Goal: Information Seeking & Learning: Understand process/instructions

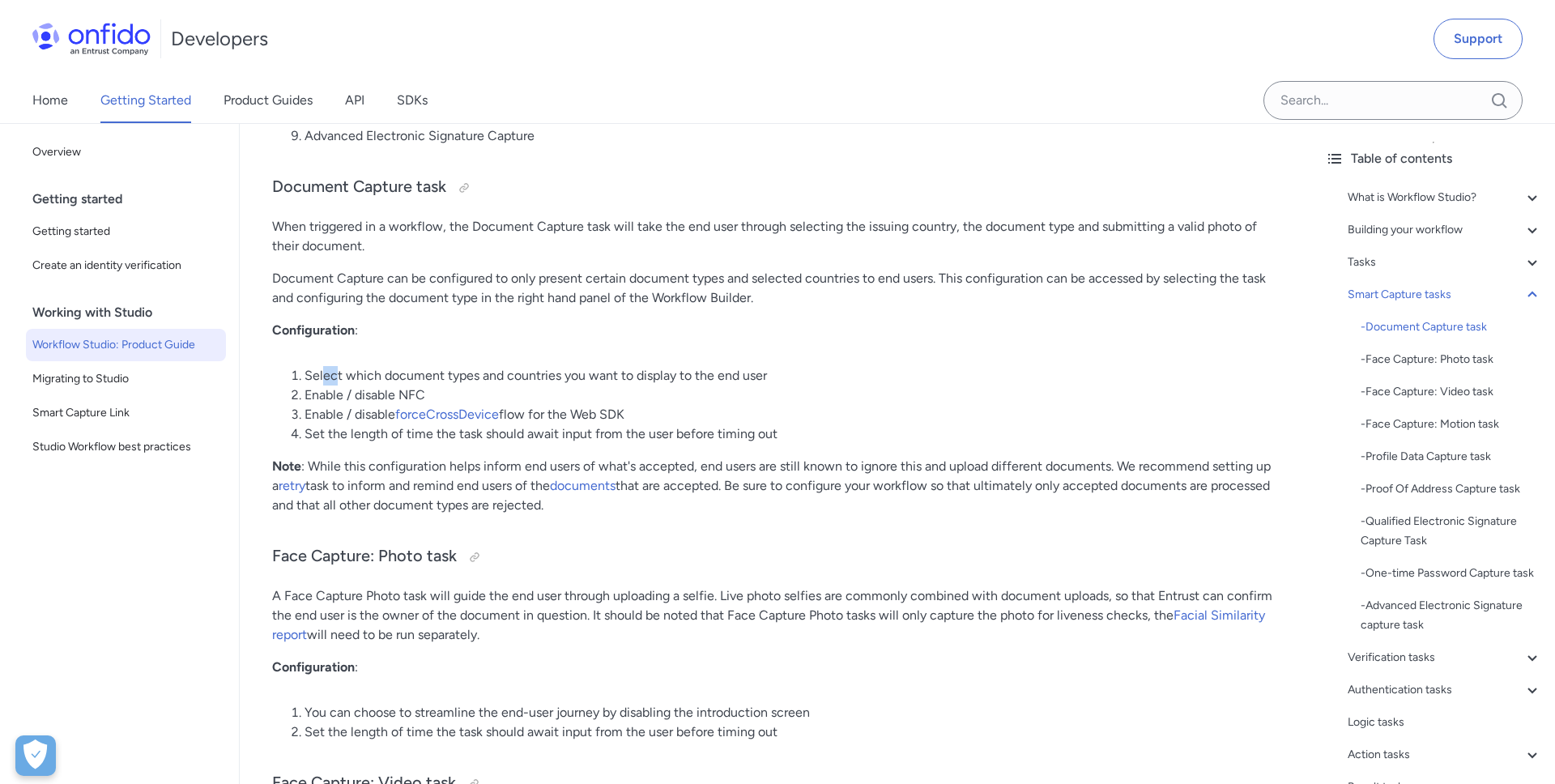
drag, startPoint x: 323, startPoint y: 375, endPoint x: 338, endPoint y: 375, distance: 15.0
click at [338, 375] on li "Select which document types and countries you want to display to the end user" at bounding box center [792, 375] width 976 height 19
click at [335, 373] on li "Select which document types and countries you want to display to the end user" at bounding box center [792, 375] width 976 height 19
click at [466, 188] on div at bounding box center [464, 188] width 13 height 13
drag, startPoint x: 775, startPoint y: 379, endPoint x: 307, endPoint y: 373, distance: 468.0
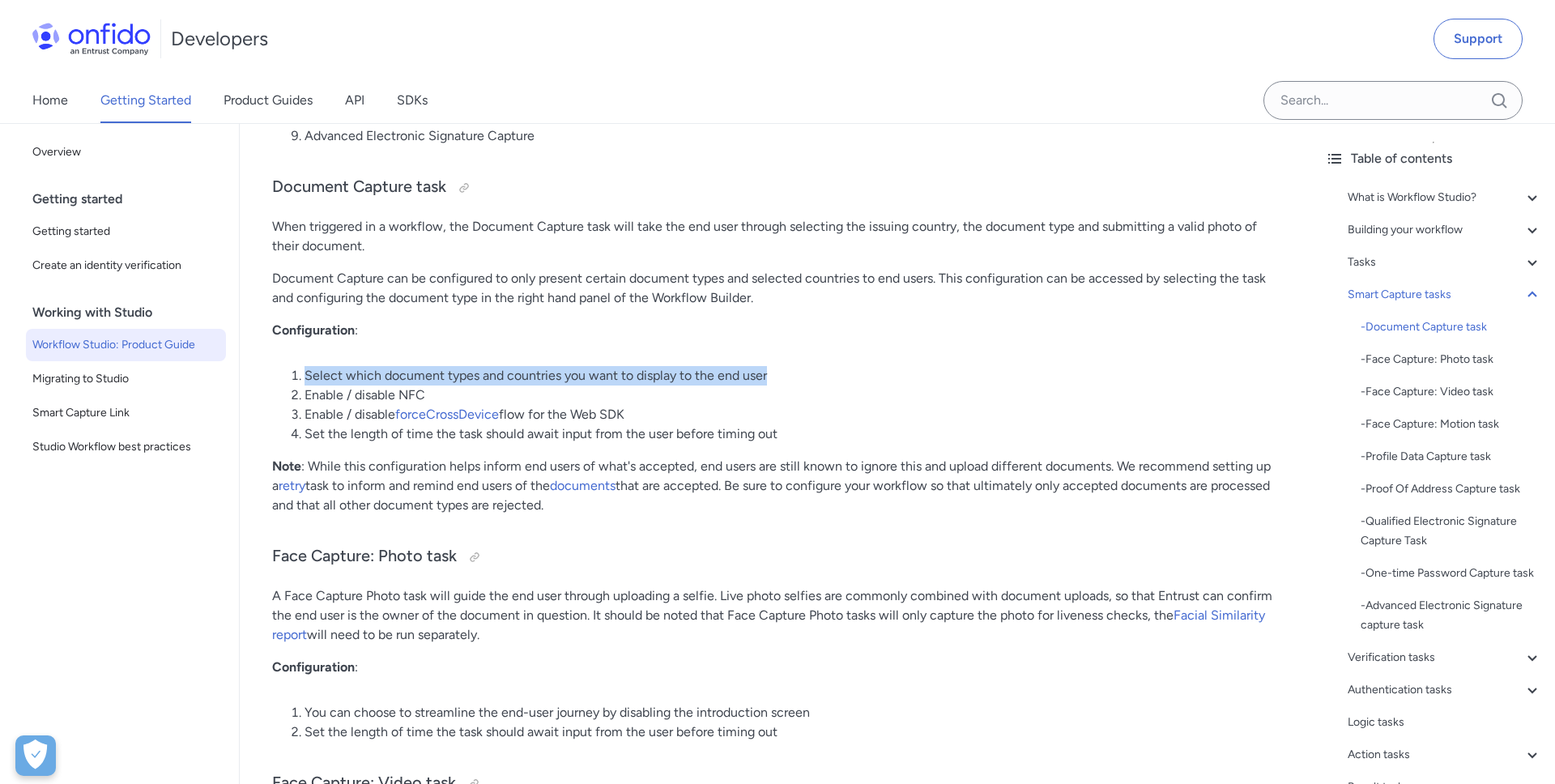
click at [306, 373] on li "Select which document types and countries you want to display to the end user" at bounding box center [792, 375] width 976 height 19
copy li "Select which document types and countries you want to display to the end user"
click at [773, 382] on li "Select which document types and countries you want to display to the end user" at bounding box center [792, 375] width 976 height 19
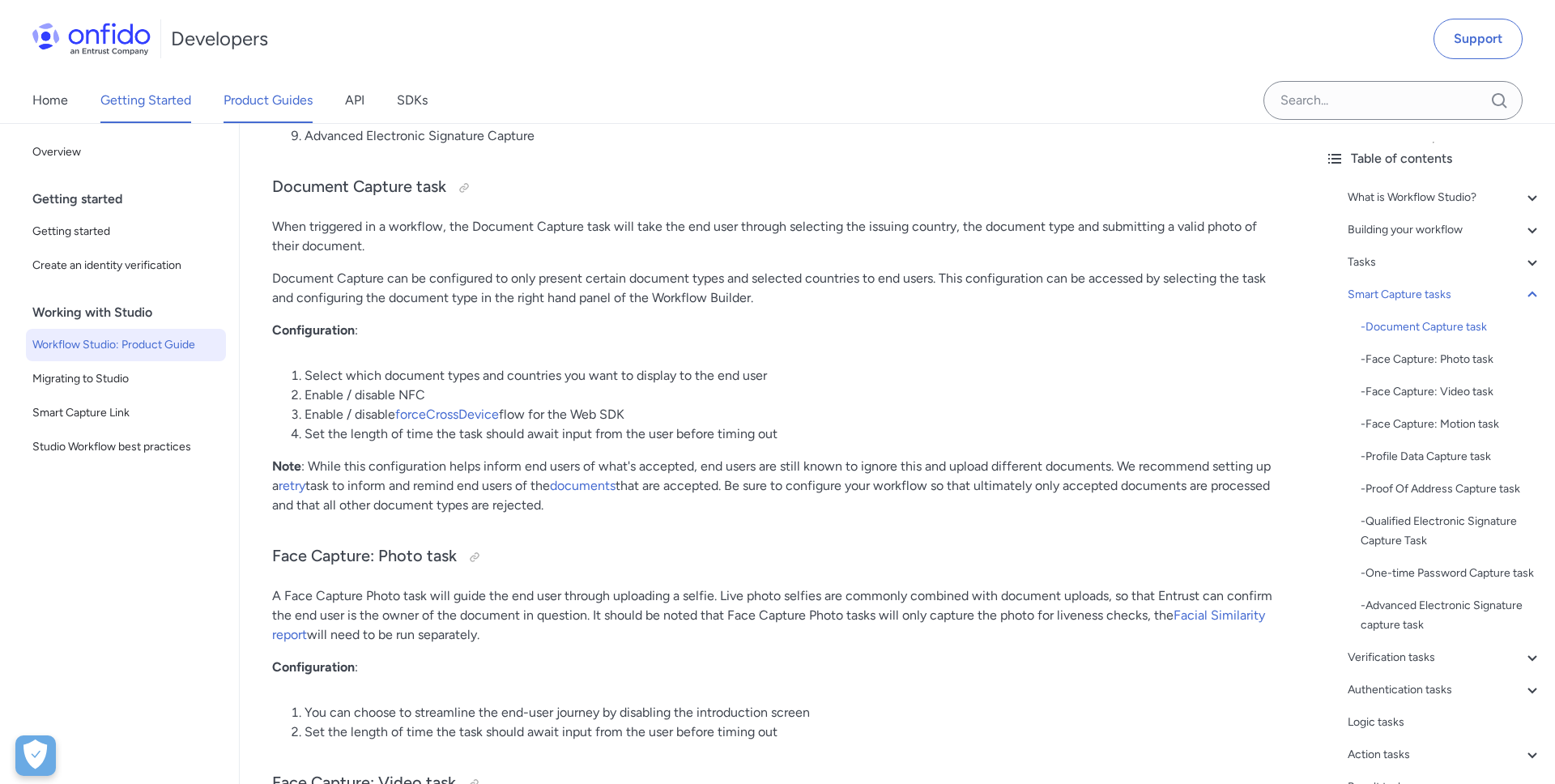
click at [267, 104] on link "Product Guides" at bounding box center [268, 101] width 89 height 45
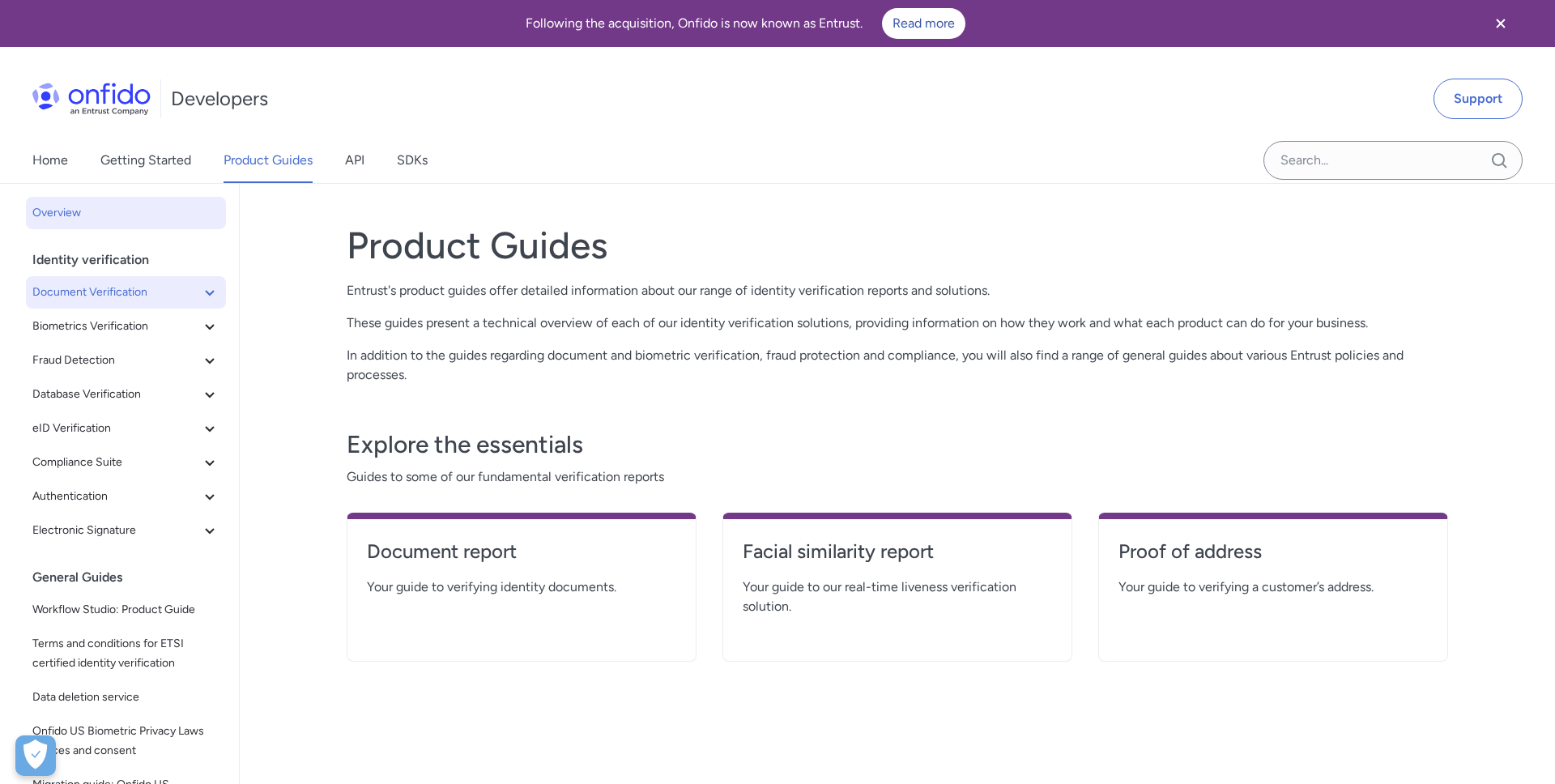
click at [154, 293] on span "Document Verification" at bounding box center [116, 292] width 168 height 19
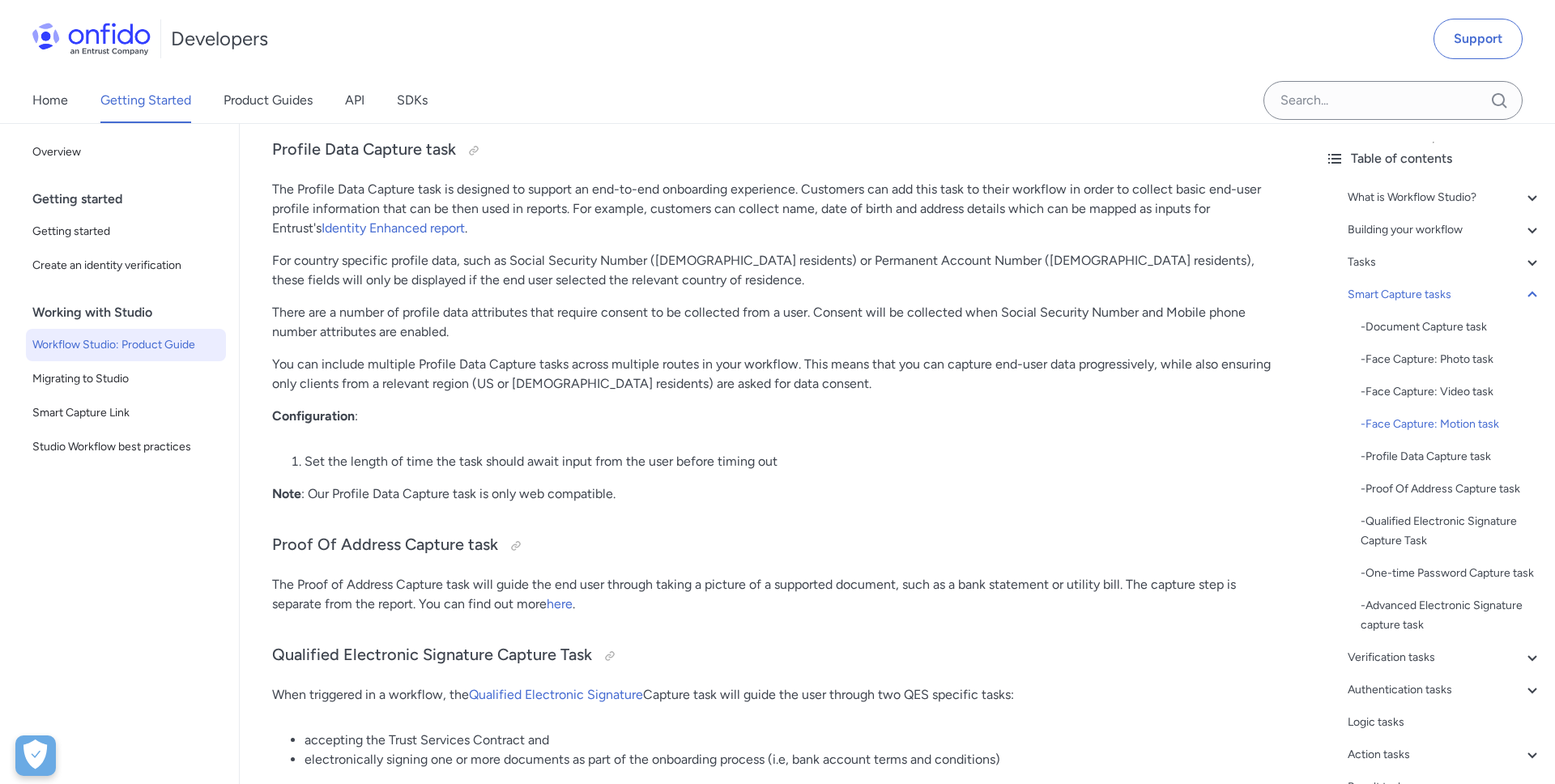
scroll to position [9907, 0]
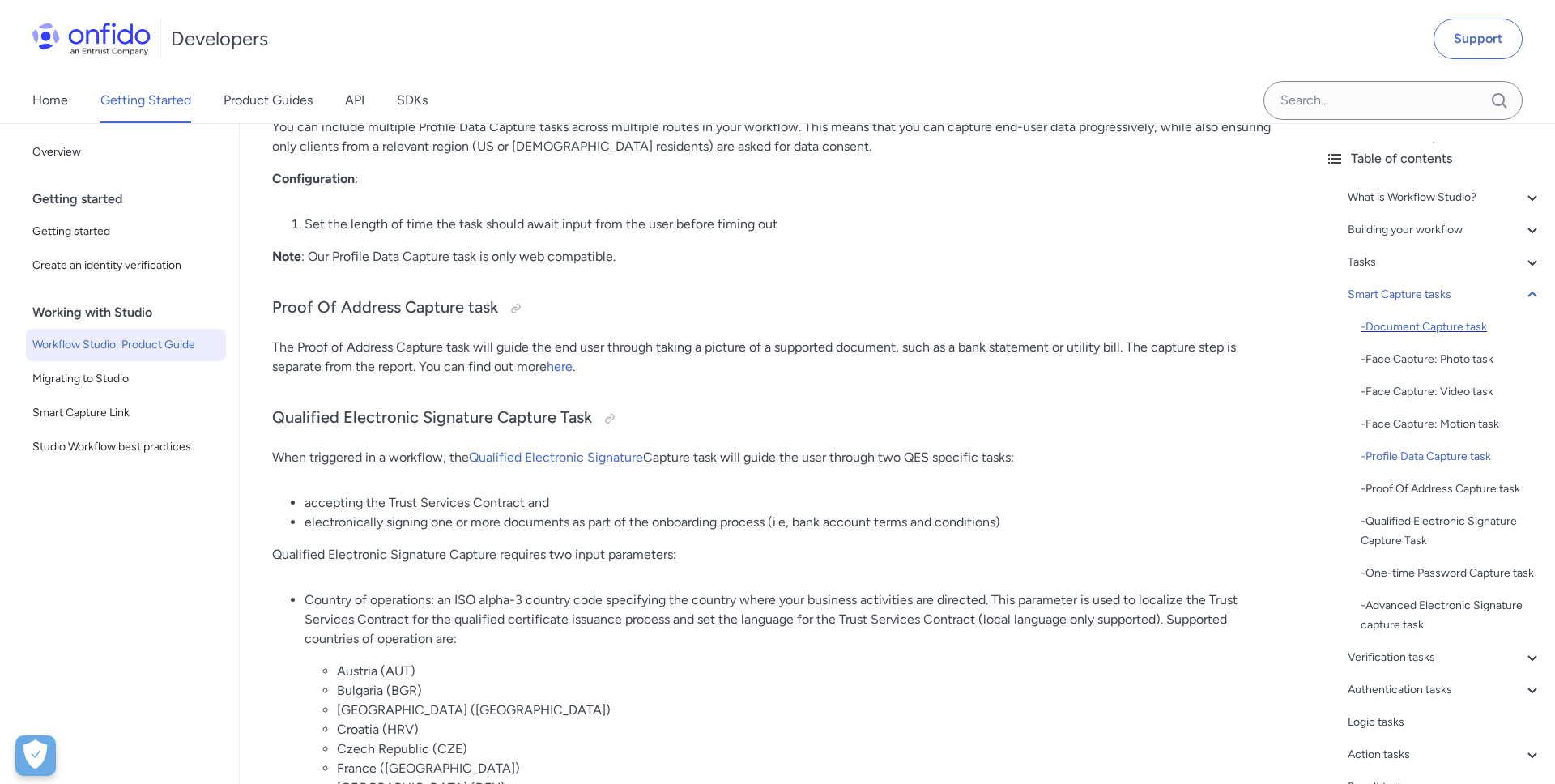
click at [1436, 327] on div "- Document Capture task" at bounding box center [1452, 326] width 181 height 19
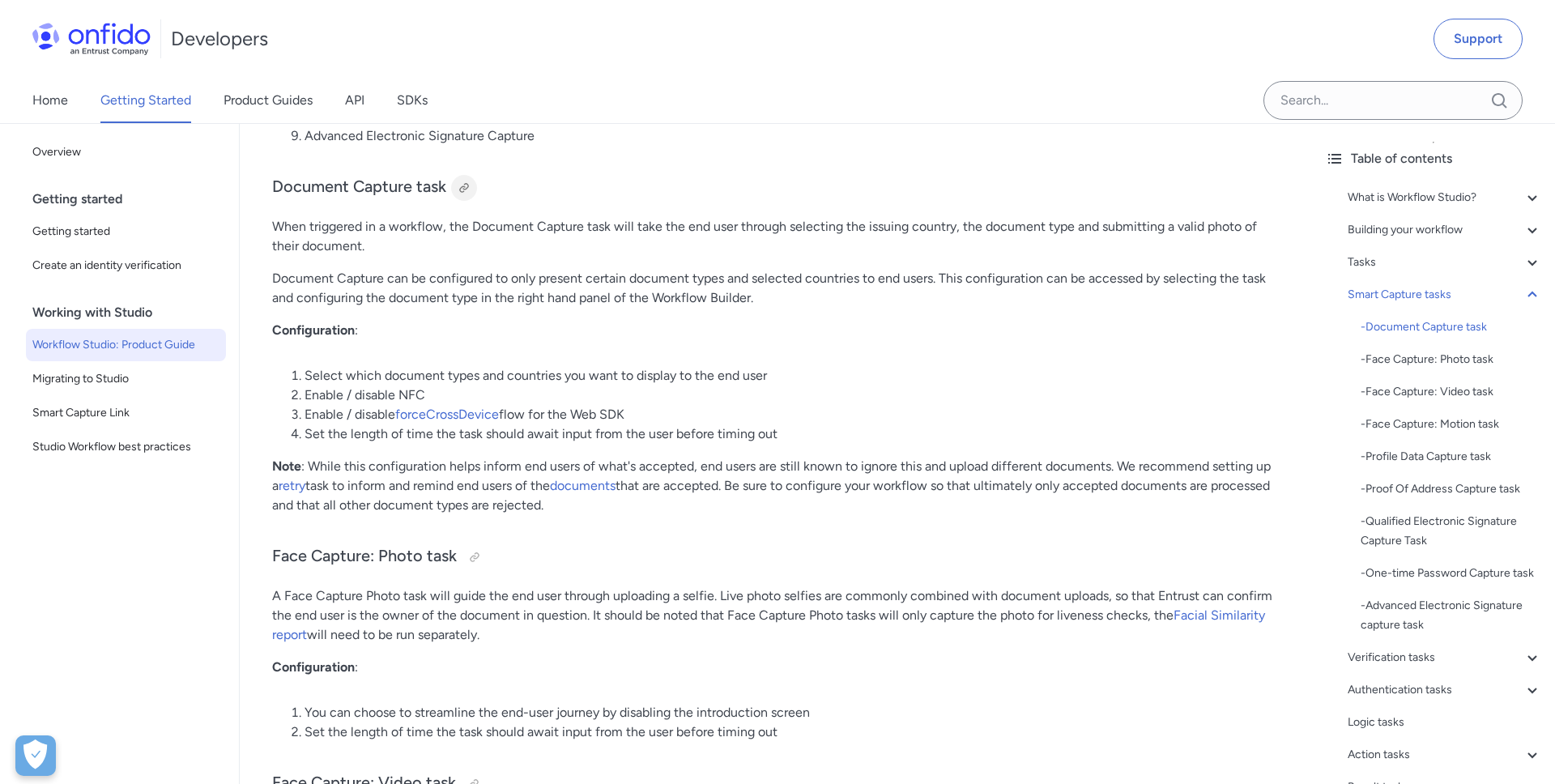
click at [464, 185] on div at bounding box center [464, 188] width 13 height 13
